Goal: Task Accomplishment & Management: Manage account settings

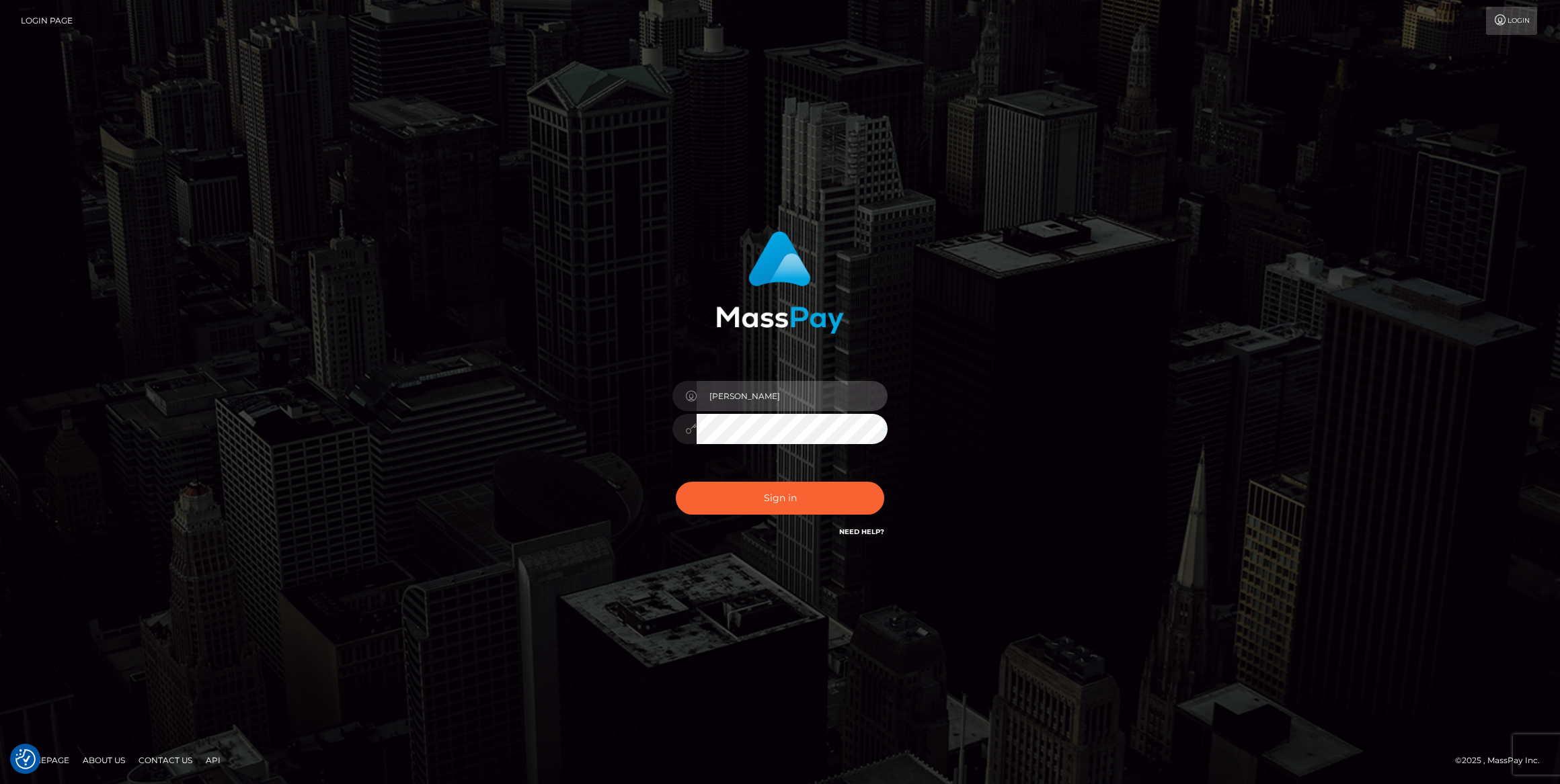
click at [799, 389] on input "Caroline-spree" at bounding box center [791, 396] width 191 height 30
type input "caroline.ace"
drag, startPoint x: 807, startPoint y: 493, endPoint x: 829, endPoint y: 491, distance: 22.1
click at [807, 493] on button "Sign in" at bounding box center [780, 498] width 208 height 33
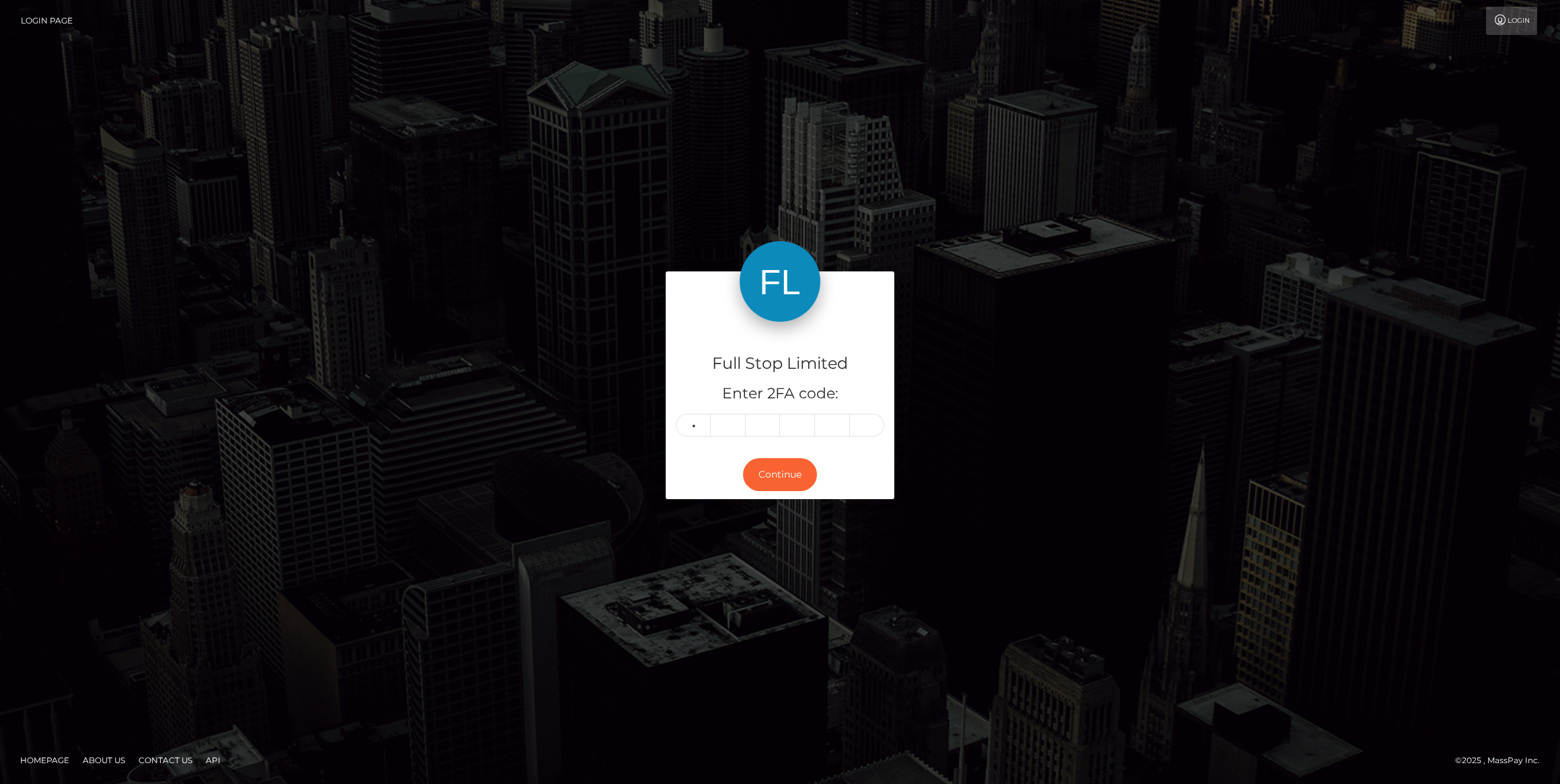
type input "6"
type input "3"
type input "8"
type input "9"
type input "4"
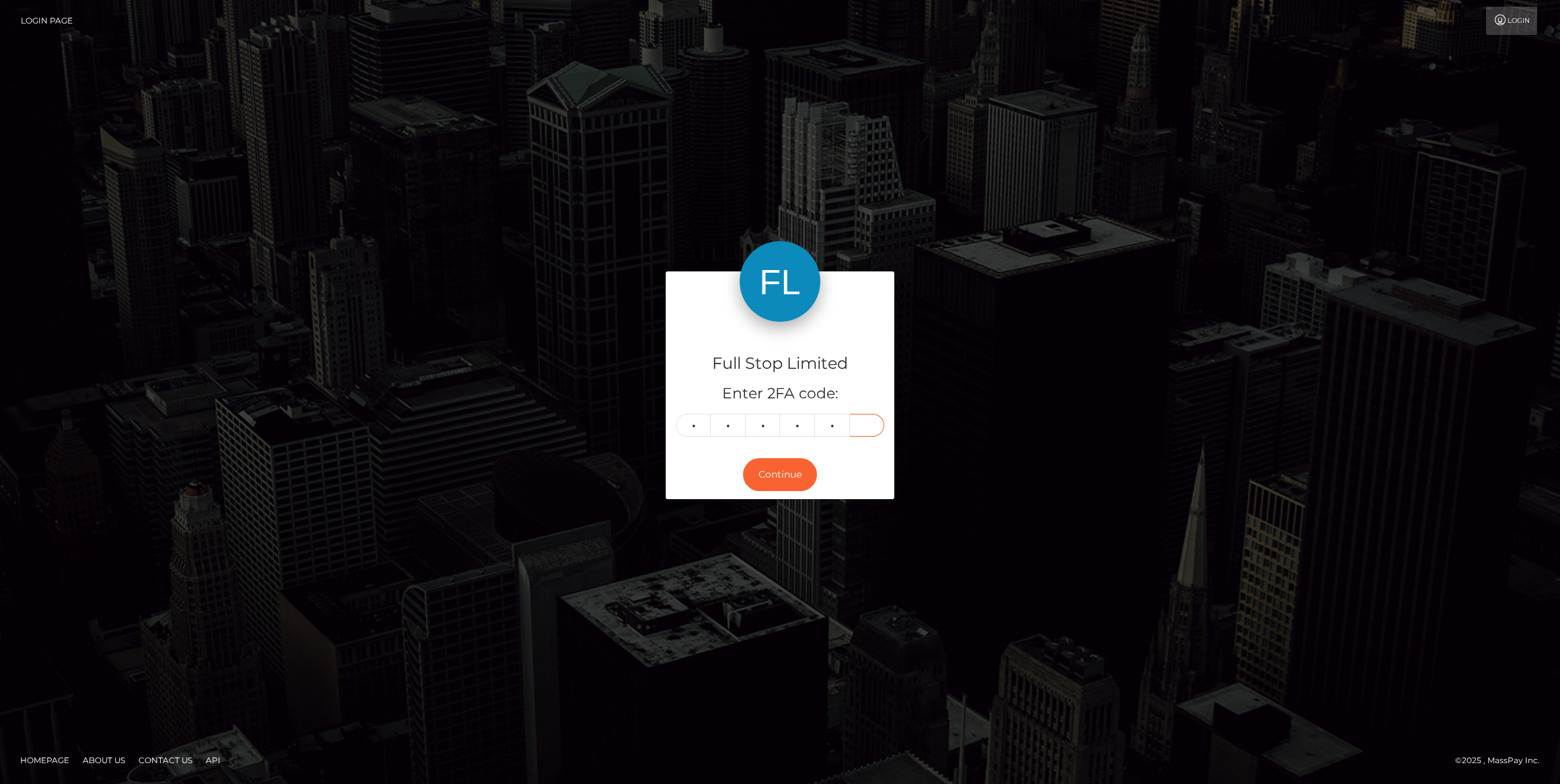
type input "0"
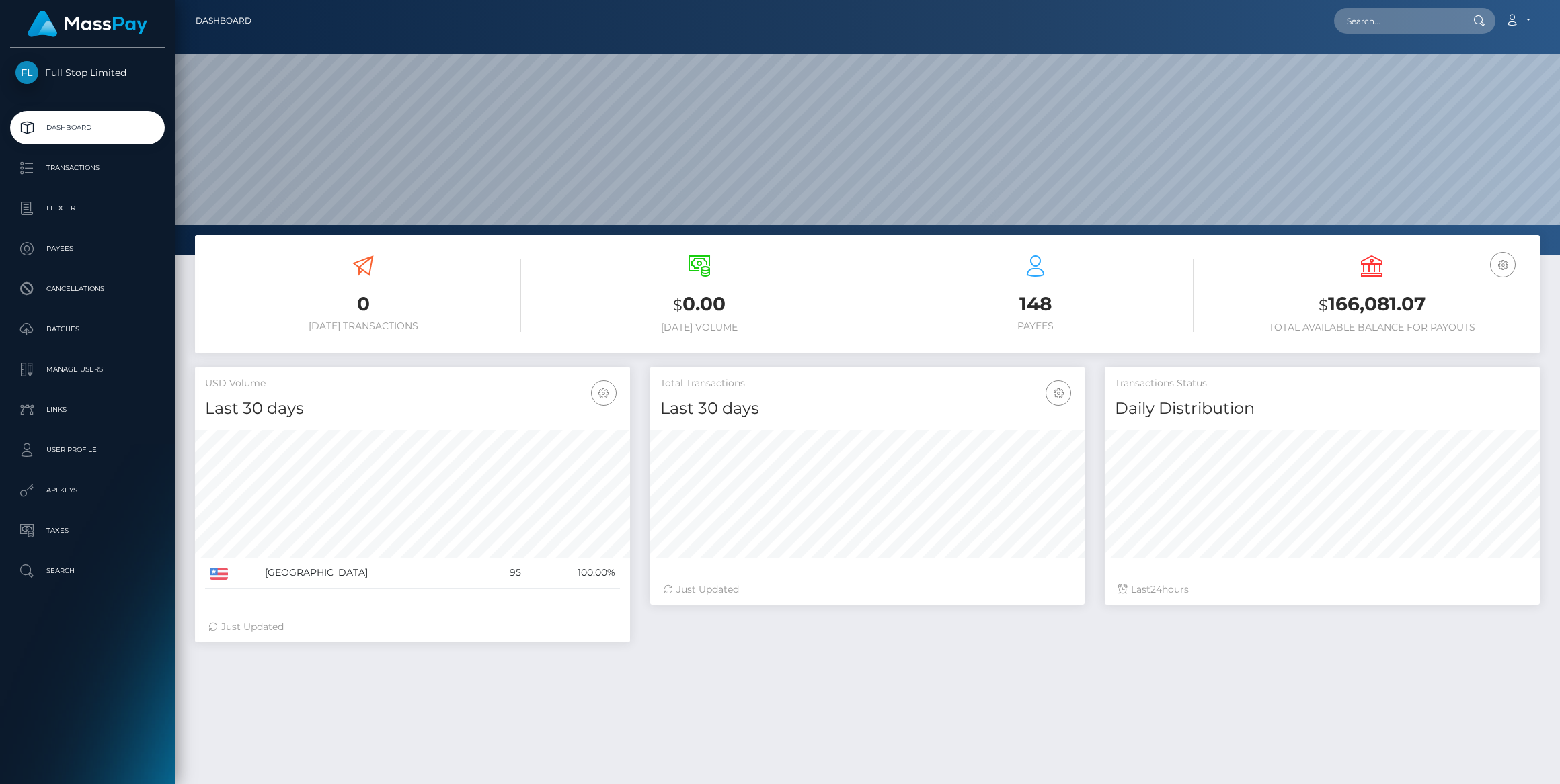
scroll to position [238, 435]
drag, startPoint x: 93, startPoint y: 370, endPoint x: 158, endPoint y: 382, distance: 66.1
click at [93, 370] on p "Manage Users" at bounding box center [87, 370] width 144 height 20
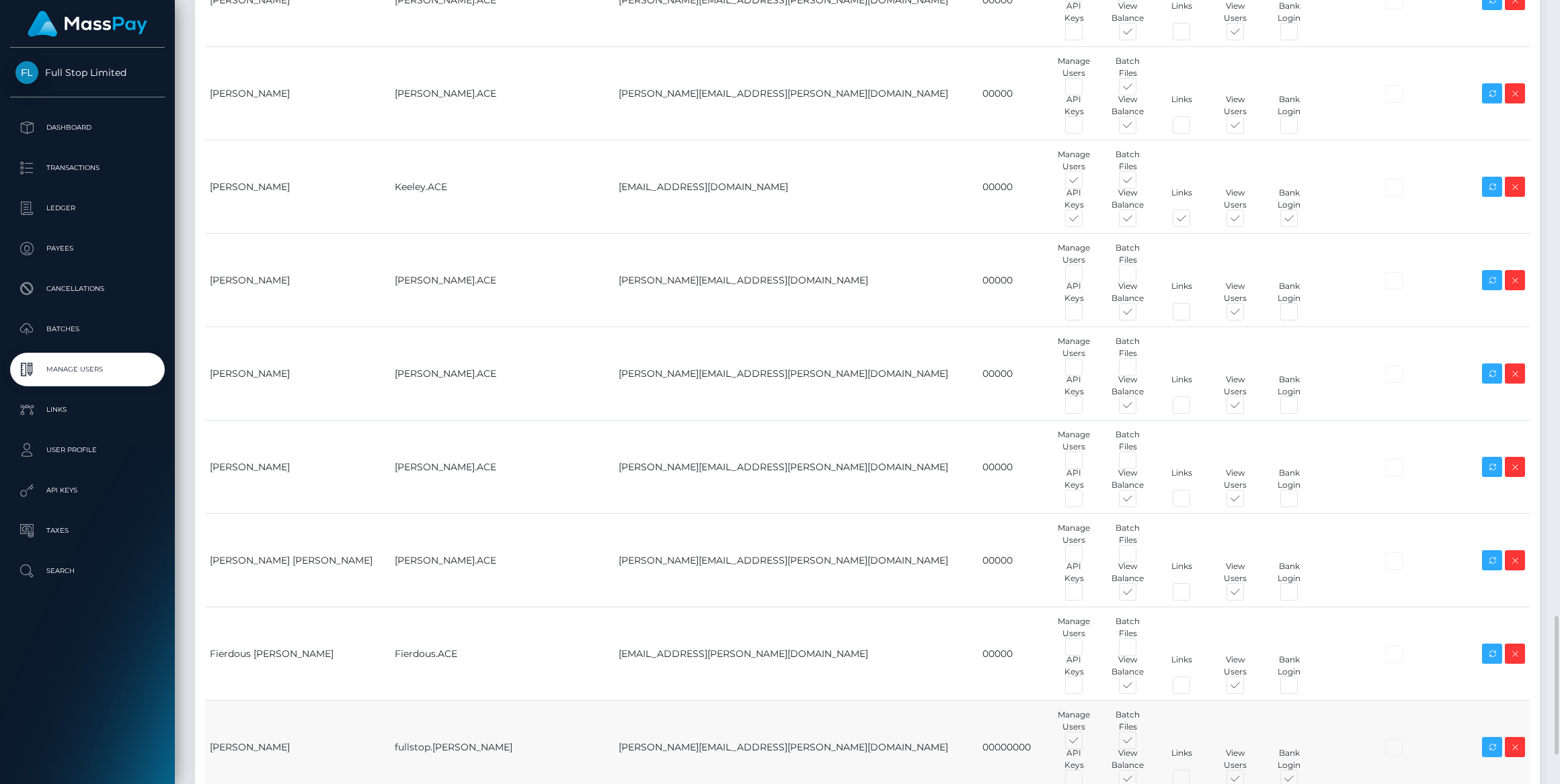
scroll to position [3651, 0]
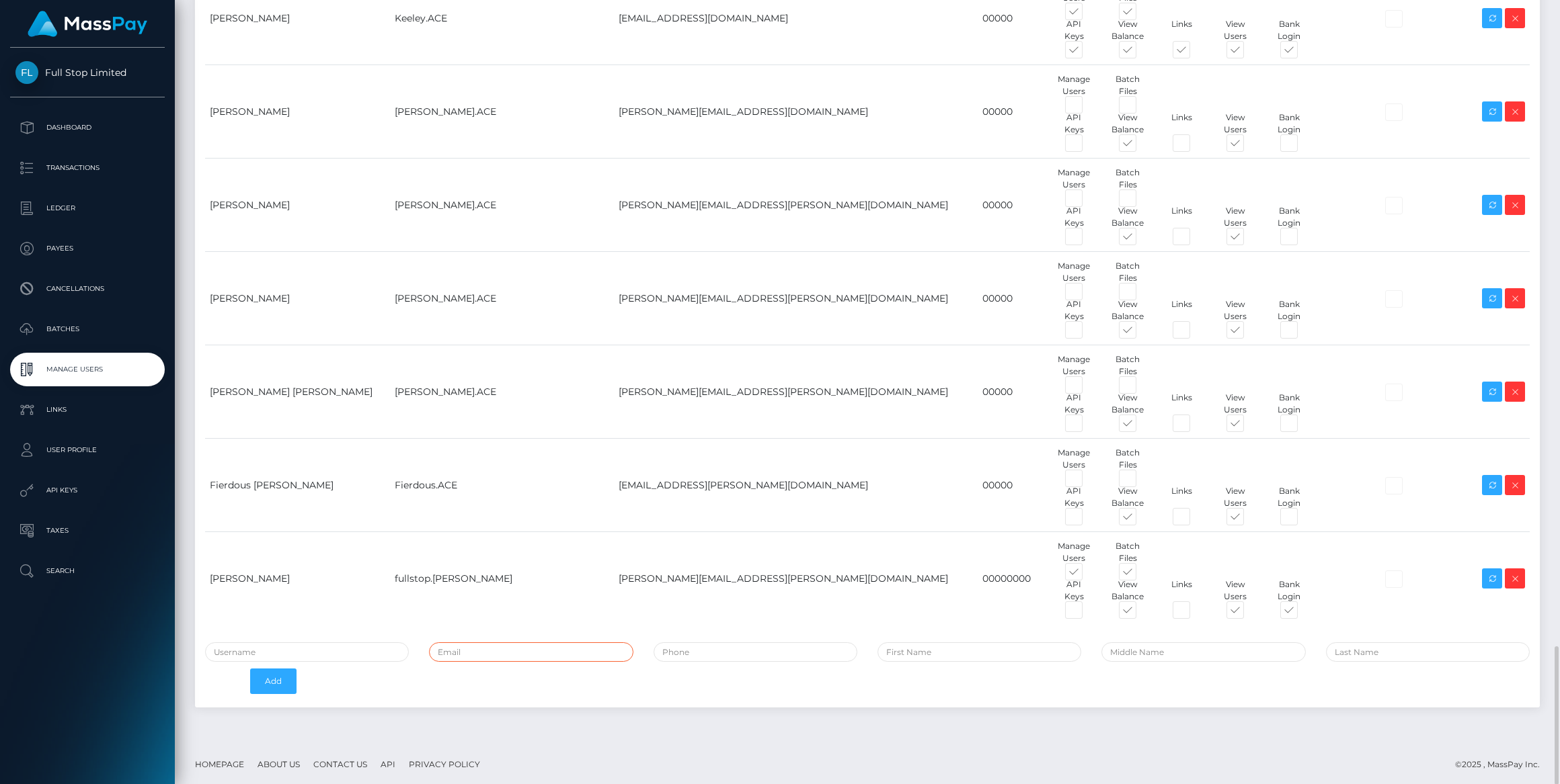
click at [530, 647] on input "email" at bounding box center [530, 652] width 204 height 19
paste input "alina.hritcu@patrianna.com"
type input "[EMAIL_ADDRESS][DOMAIN_NAME]"
click at [308, 650] on input "text" at bounding box center [307, 652] width 204 height 19
type input "Alina.ACE"
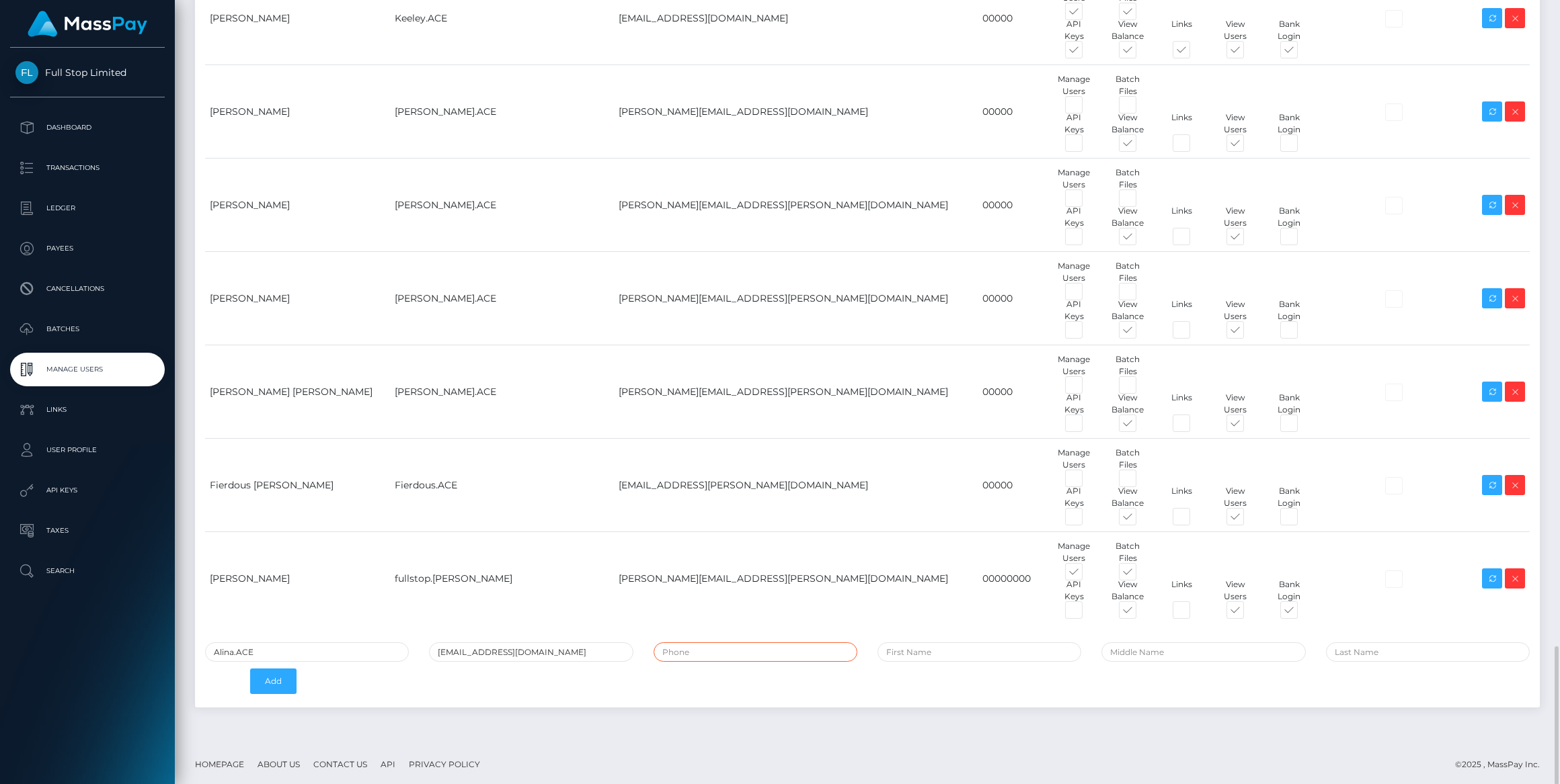
click at [726, 650] on input "tel" at bounding box center [755, 652] width 204 height 19
type input "00000"
click at [974, 647] on input "text" at bounding box center [979, 652] width 204 height 19
type input "Alina"
type input "Hritcu"
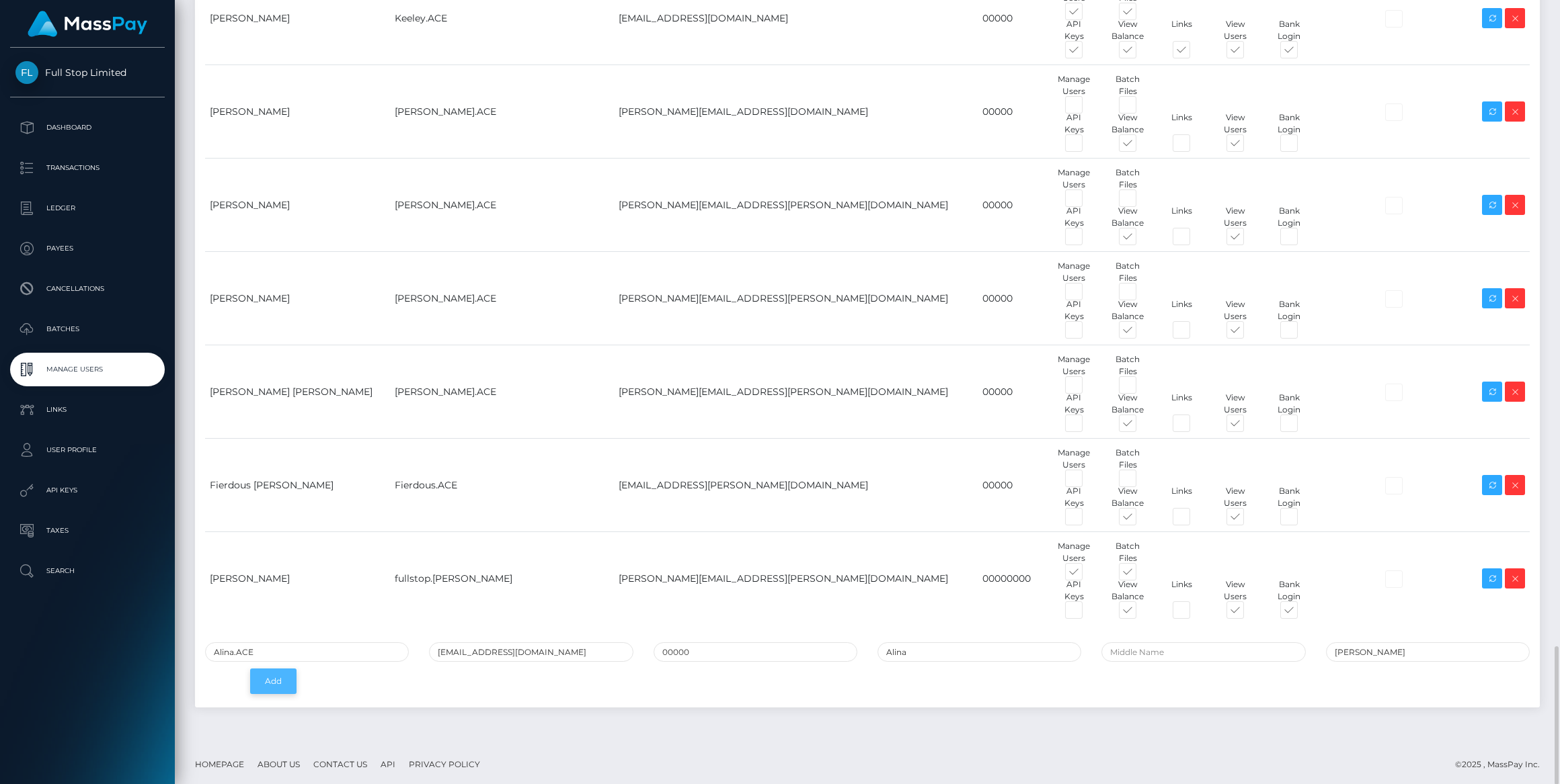
click at [275, 674] on button "Add" at bounding box center [273, 682] width 47 height 25
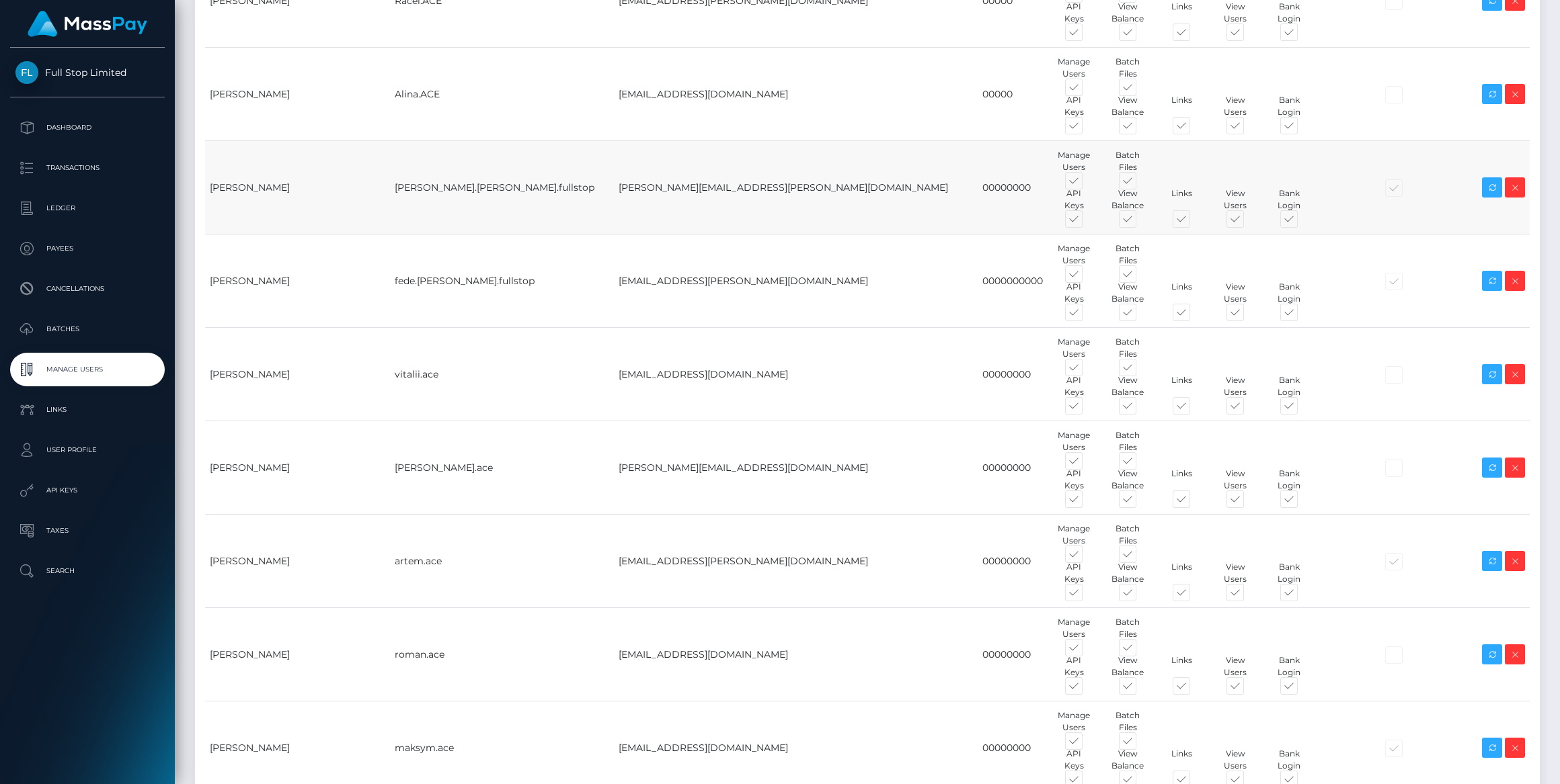
scroll to position [60, 0]
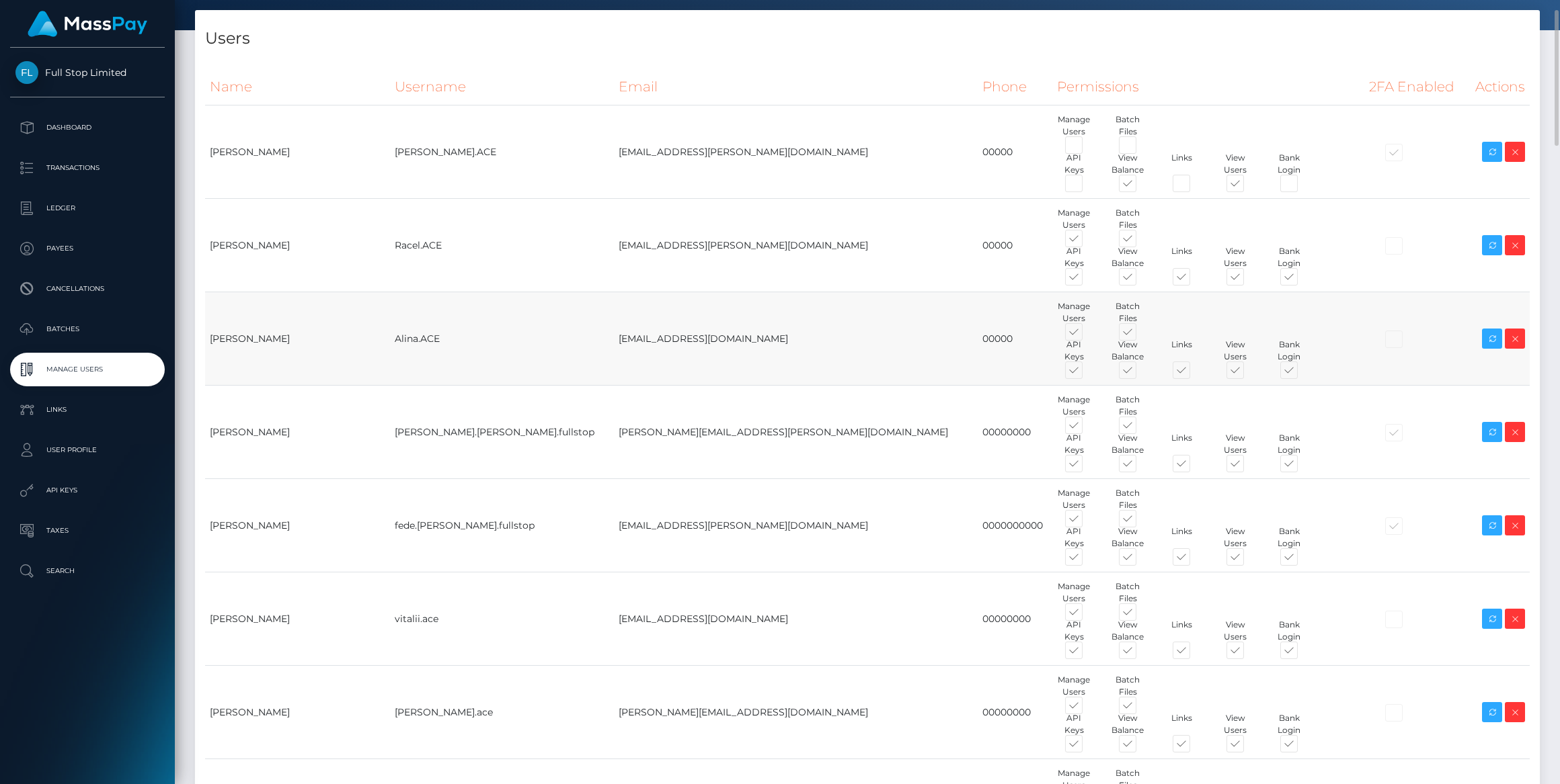
click at [1140, 334] on span at bounding box center [1140, 334] width 0 height 0
click at [1140, 334] on input "checkbox" at bounding box center [1144, 339] width 8 height 8
checkbox input "false"
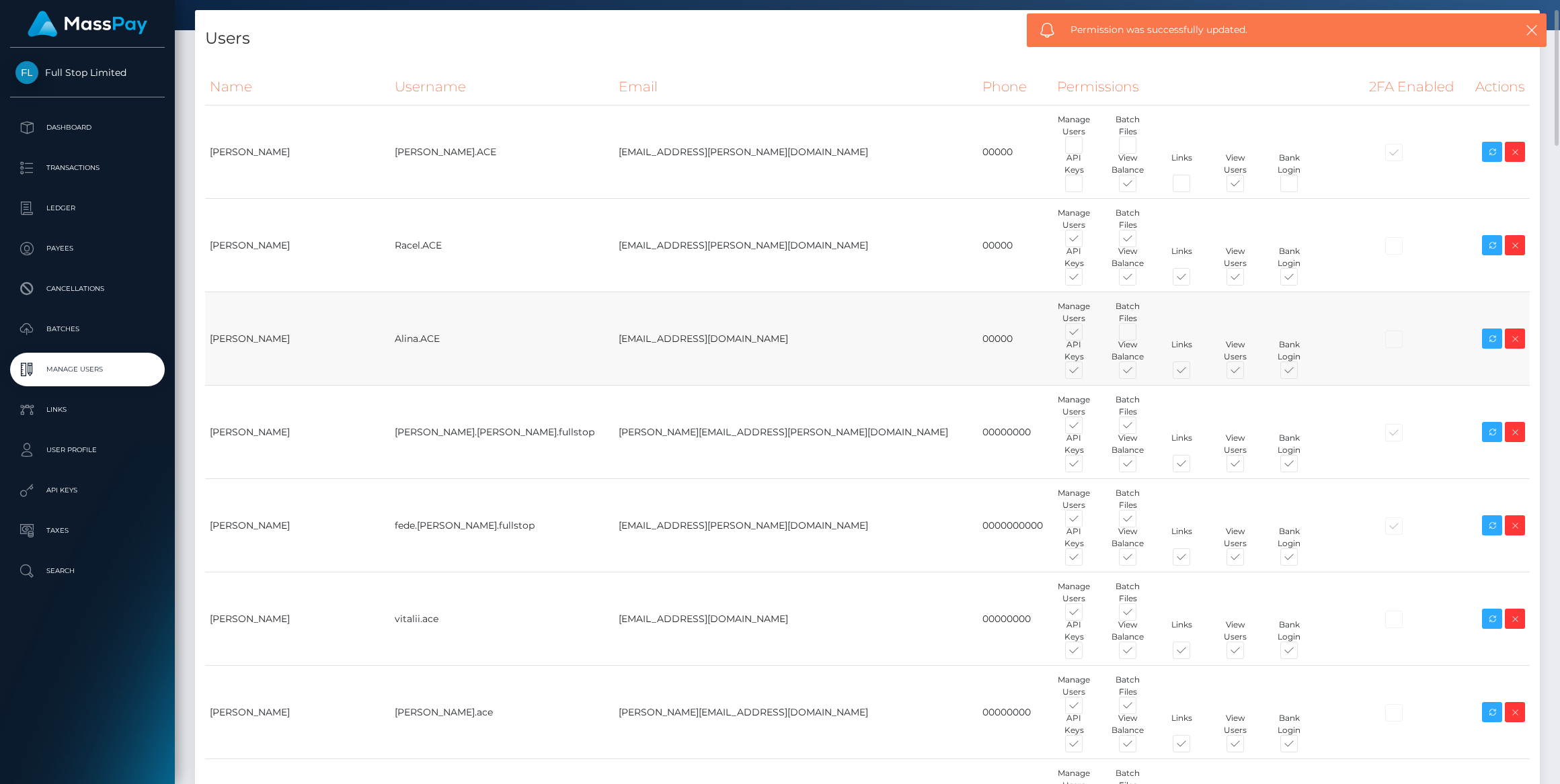
click at [1086, 334] on span at bounding box center [1086, 334] width 0 height 0
click at [1086, 334] on input "checkbox" at bounding box center [1090, 339] width 8 height 8
checkbox input "false"
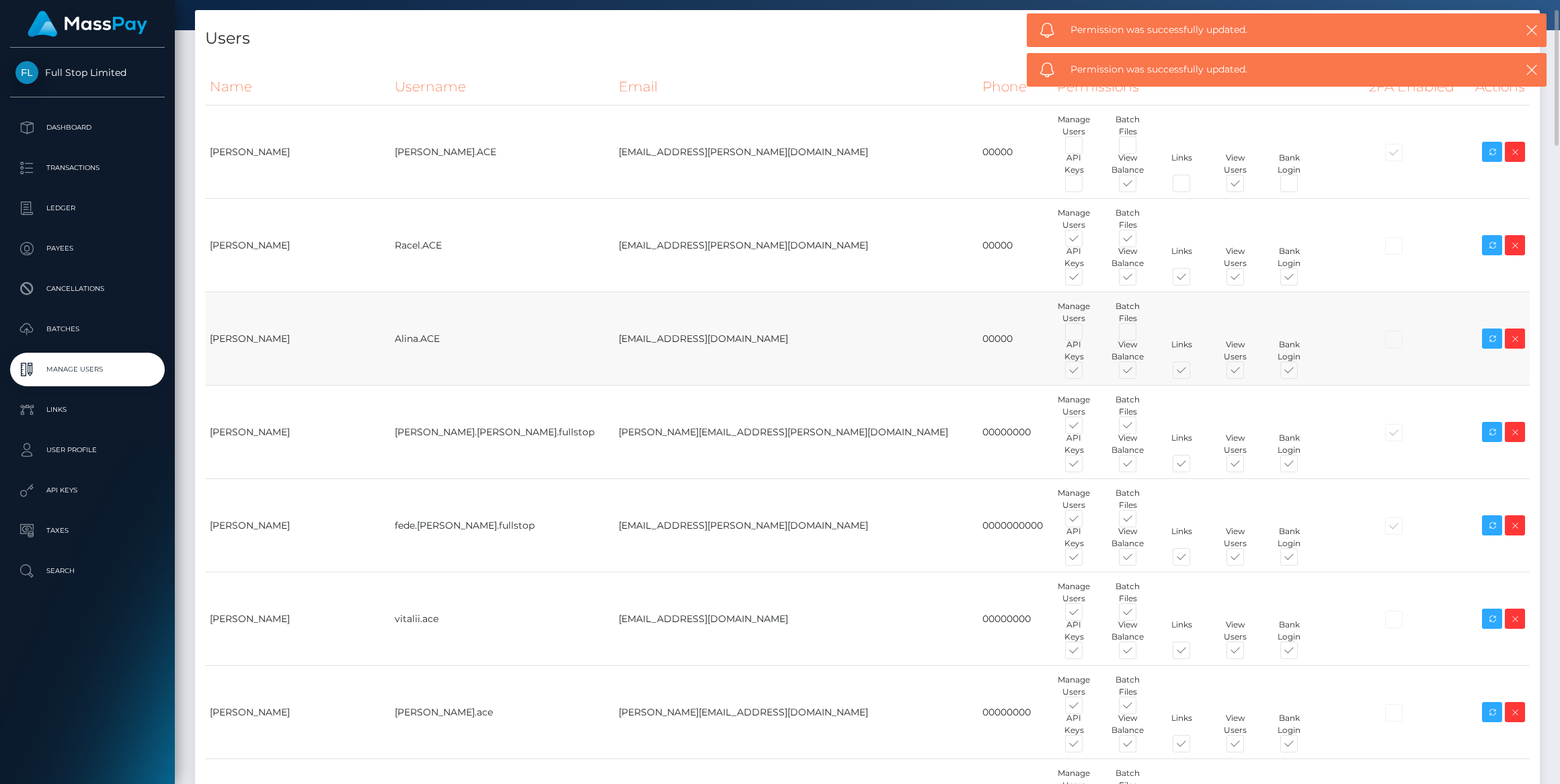
drag, startPoint x: 915, startPoint y: 367, endPoint x: 1061, endPoint y: 362, distance: 146.1
click at [1086, 373] on span at bounding box center [1086, 373] width 0 height 0
click at [1086, 373] on input "checkbox" at bounding box center [1090, 378] width 8 height 8
checkbox input "false"
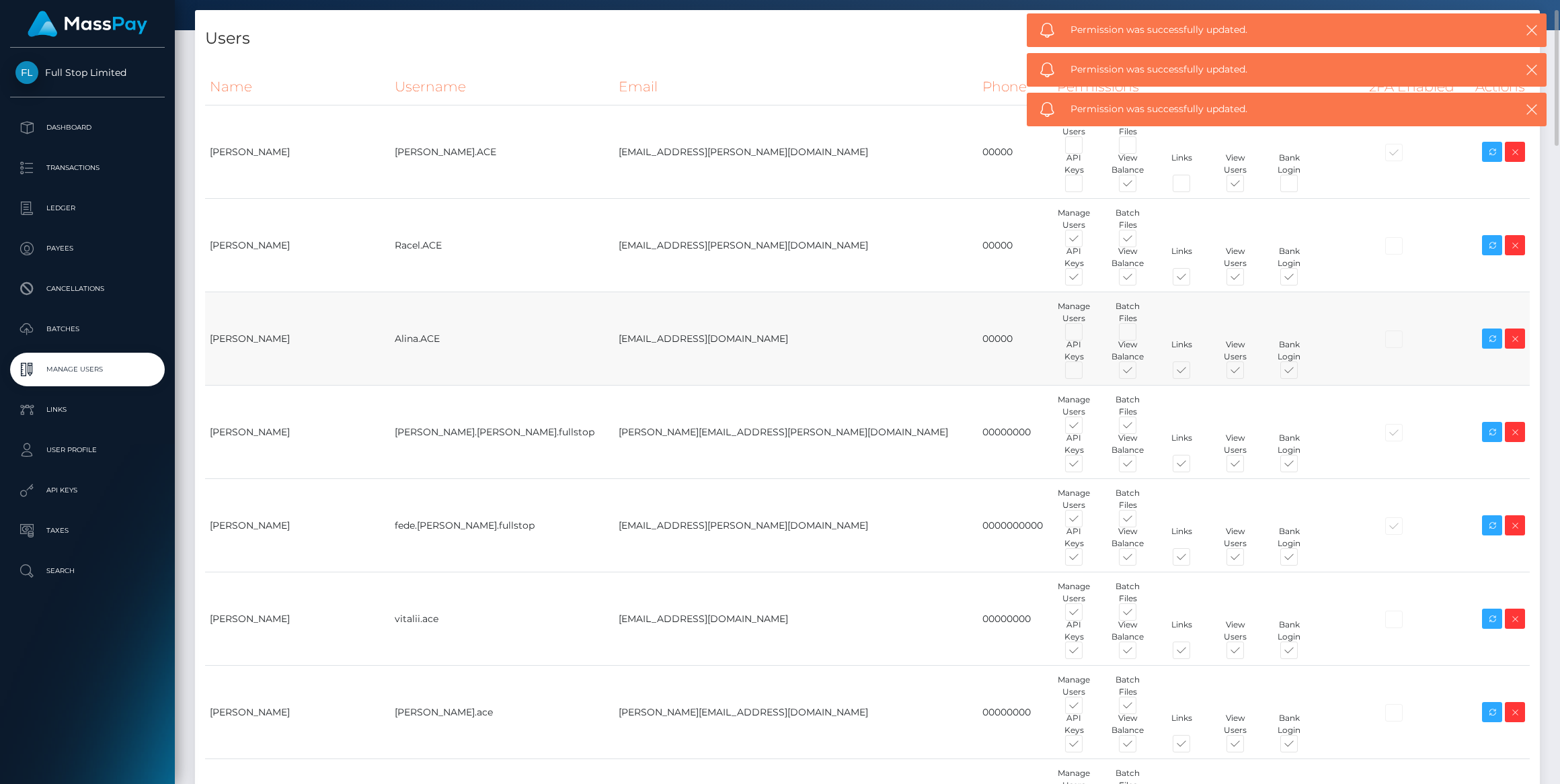
drag, startPoint x: 1056, startPoint y: 366, endPoint x: 1199, endPoint y: 372, distance: 143.1
click at [1193, 373] on span at bounding box center [1193, 373] width 0 height 0
click at [1193, 373] on input "checkbox" at bounding box center [1198, 378] width 8 height 8
checkbox input "false"
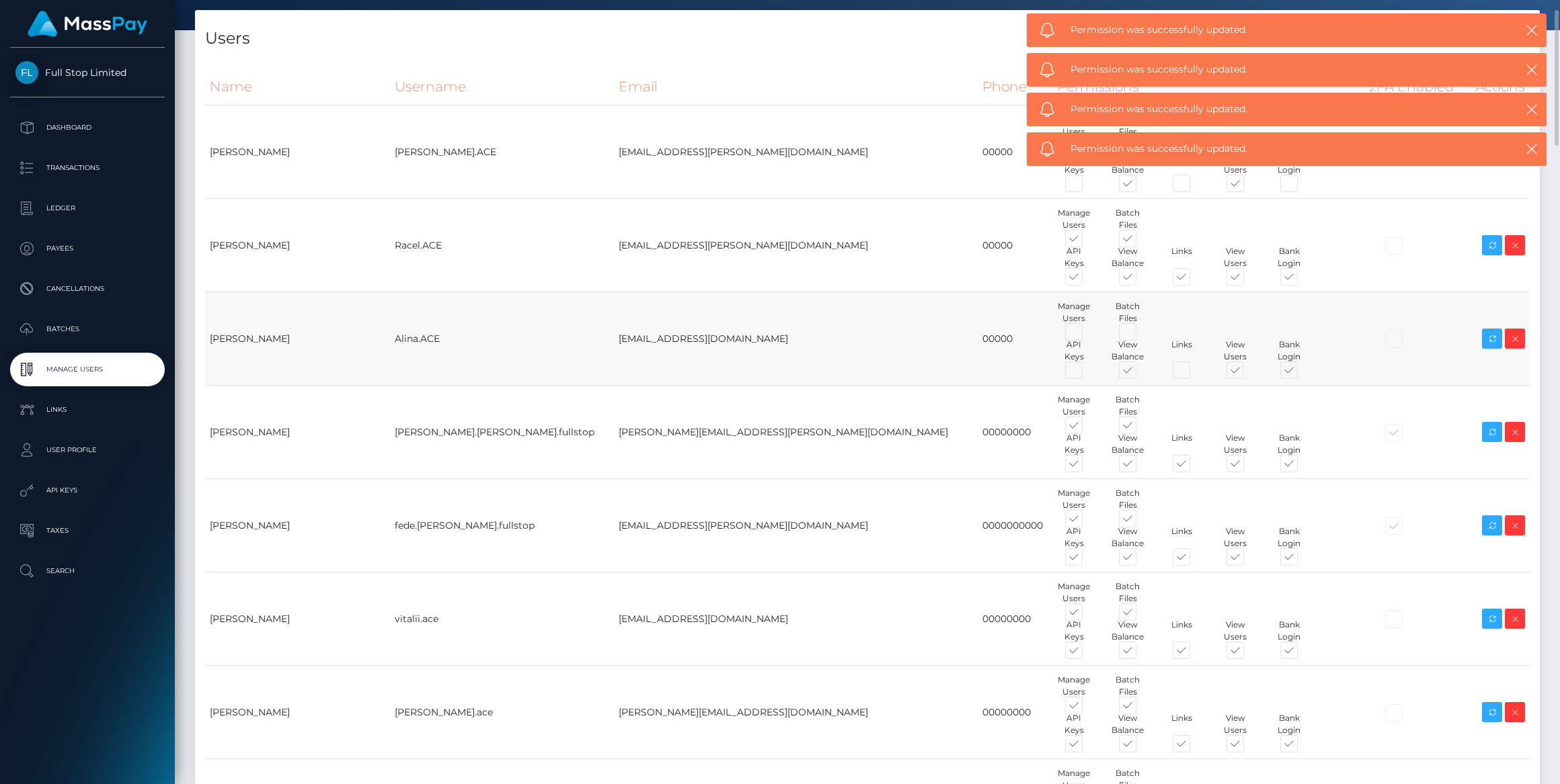
click at [1301, 373] on span at bounding box center [1301, 373] width 0 height 0
click at [1301, 373] on input "checkbox" at bounding box center [1305, 378] width 8 height 8
checkbox input "false"
